Goal: Register for event/course

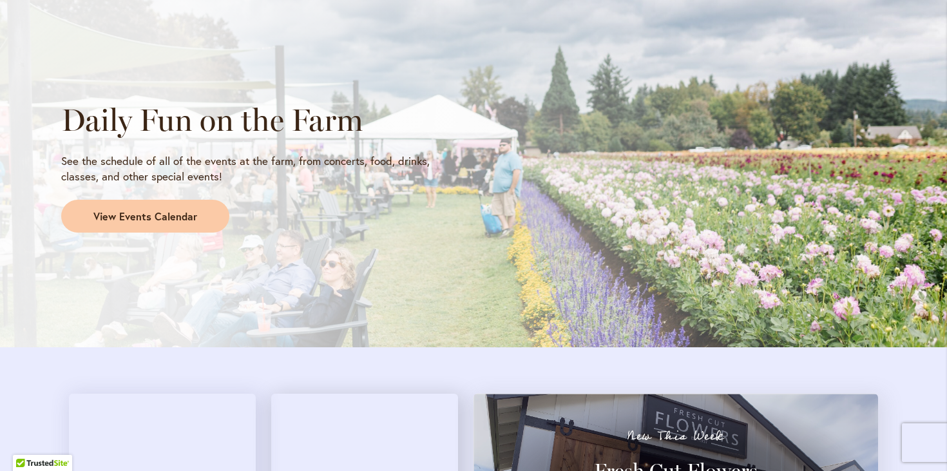
scroll to position [1082, 0]
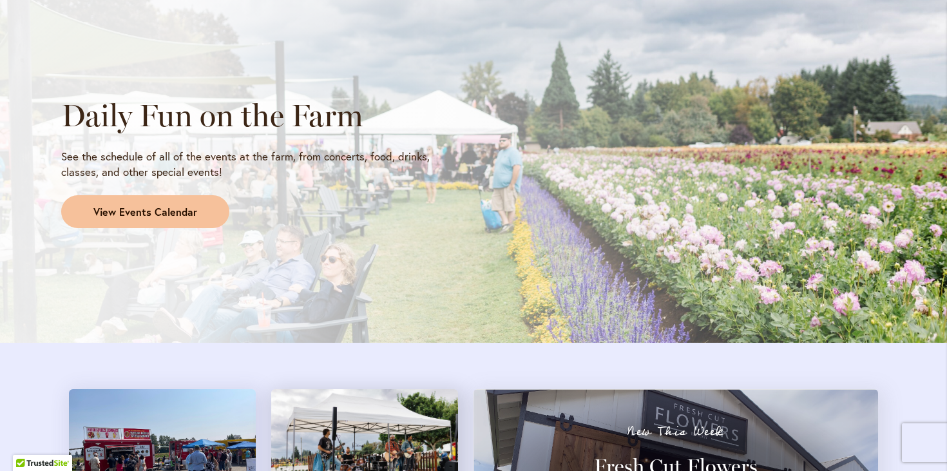
click at [157, 206] on span "View Events Calendar" at bounding box center [145, 212] width 104 height 15
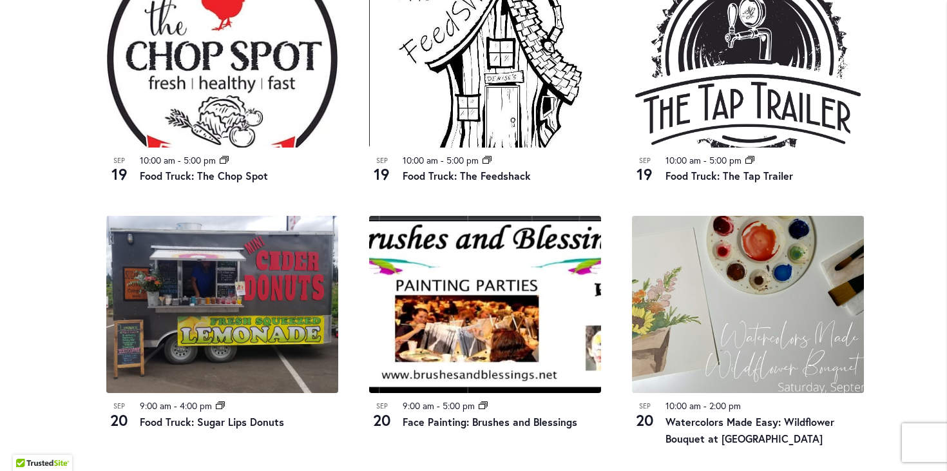
scroll to position [1247, 0]
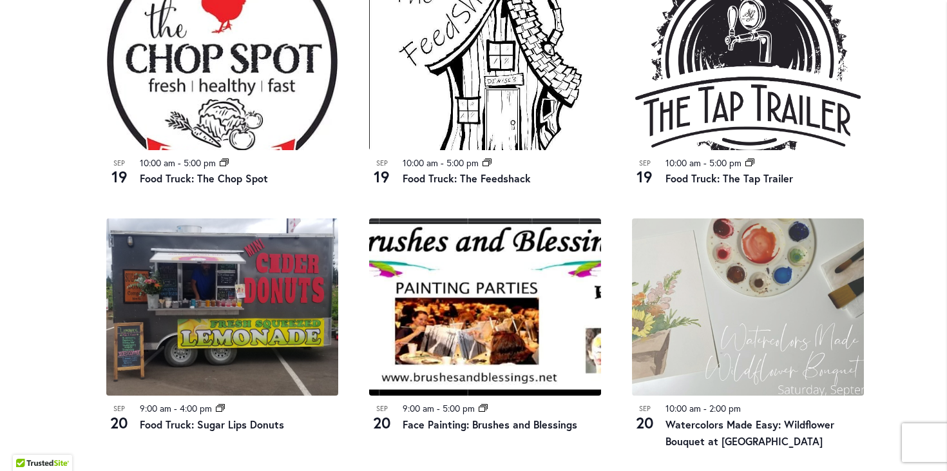
click at [747, 338] on img at bounding box center [748, 306] width 232 height 177
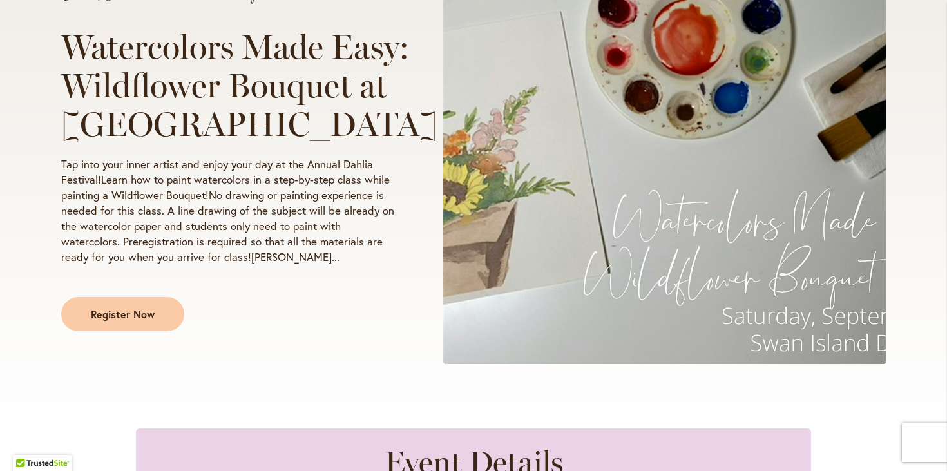
scroll to position [296, 0]
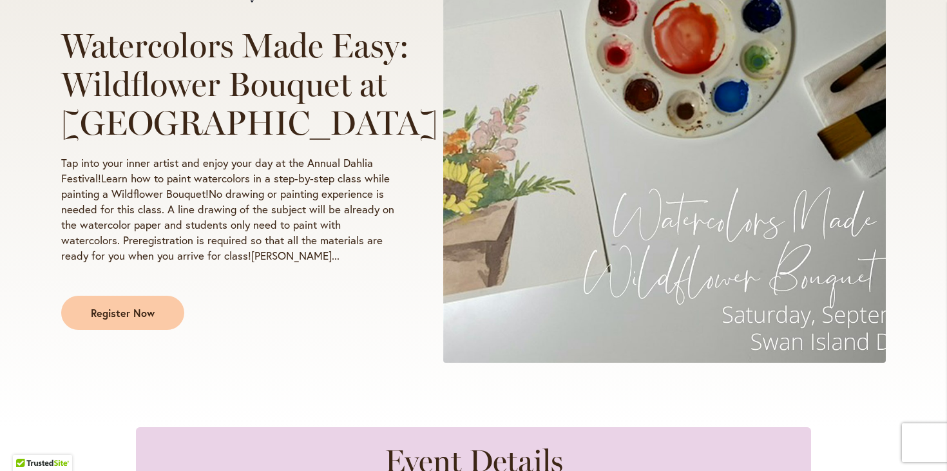
click at [237, 242] on p "Tap into your inner artist and enjoy your day at the Annual Dahlia Festival!Lea…" at bounding box center [228, 209] width 334 height 108
click at [134, 320] on span "Register Now" at bounding box center [123, 312] width 64 height 15
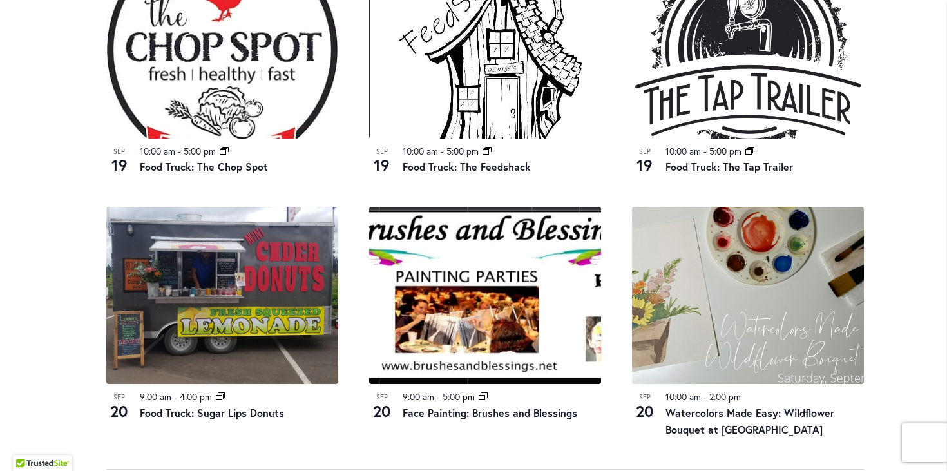
scroll to position [1261, 0]
